Goal: Transaction & Acquisition: Purchase product/service

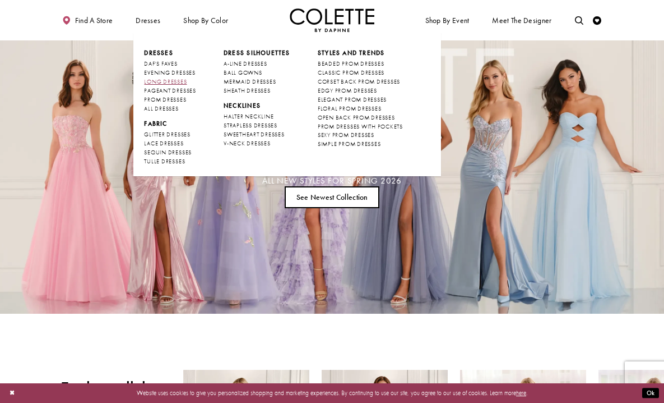
click at [167, 80] on span "LONG DRESSES" at bounding box center [165, 81] width 43 height 7
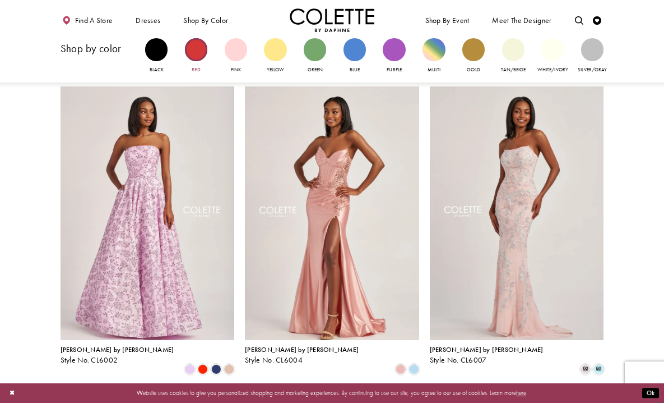
click at [197, 47] on div "Primary block" at bounding box center [196, 49] width 22 height 22
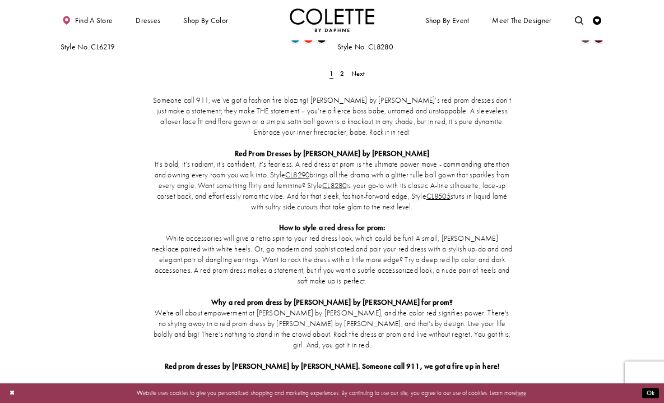
scroll to position [1535, 0]
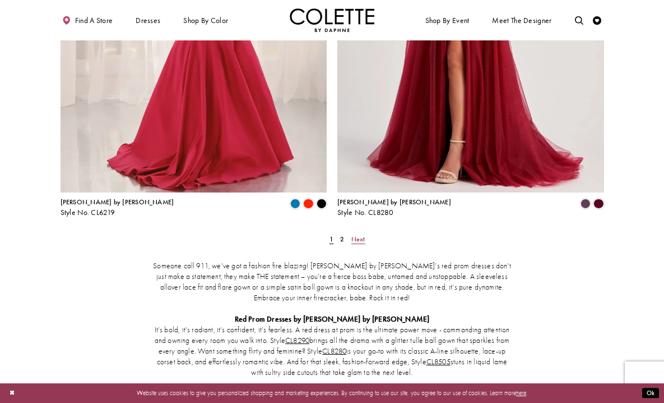
click at [360, 234] on span "Next" at bounding box center [359, 238] width 14 height 9
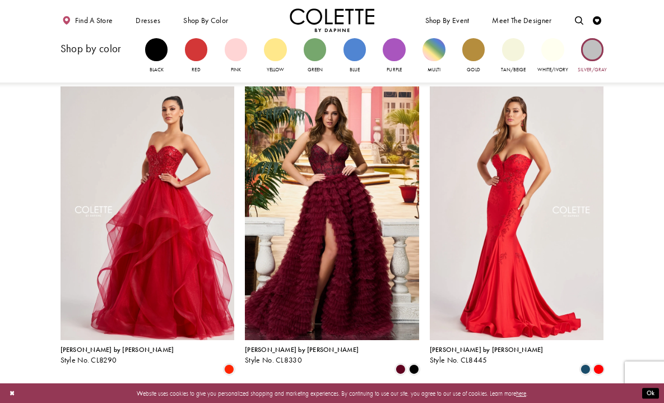
click at [596, 51] on div "Primary block" at bounding box center [592, 49] width 22 height 22
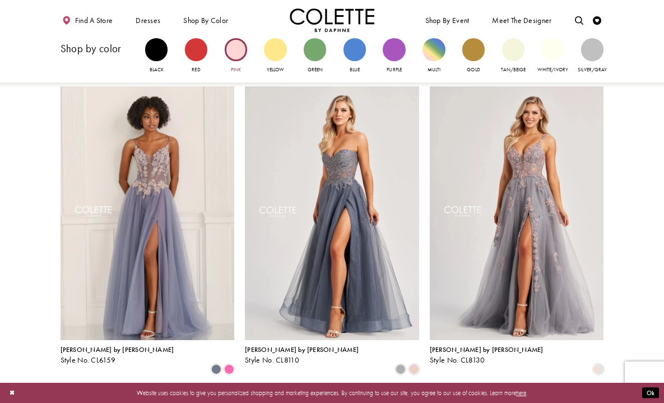
click at [239, 48] on div "Primary block" at bounding box center [236, 49] width 22 height 22
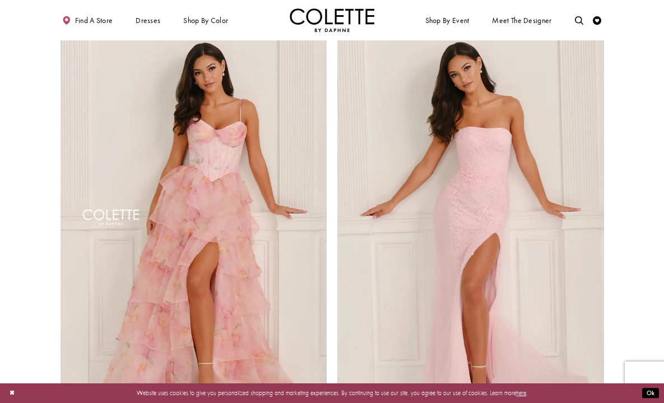
scroll to position [933, 0]
